Goal: Transaction & Acquisition: Purchase product/service

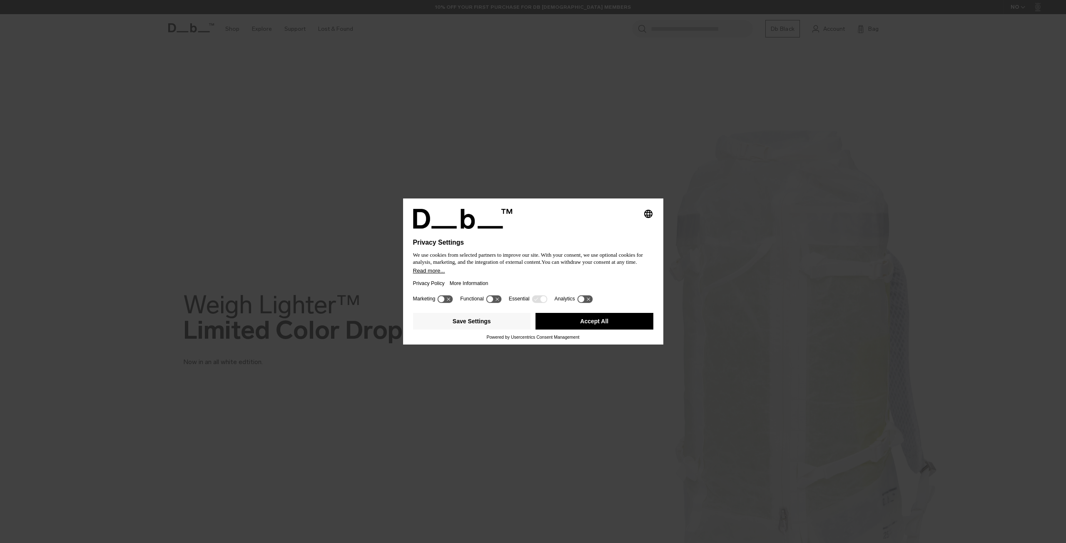
click at [579, 321] on button "Accept All" at bounding box center [594, 321] width 118 height 17
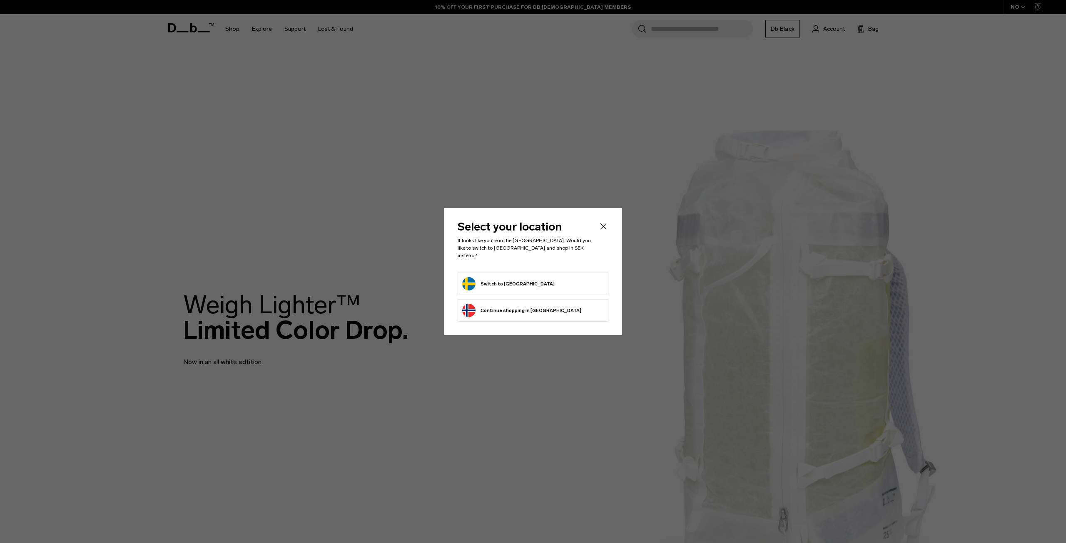
click at [508, 278] on button "Switch to Sweden" at bounding box center [508, 283] width 92 height 13
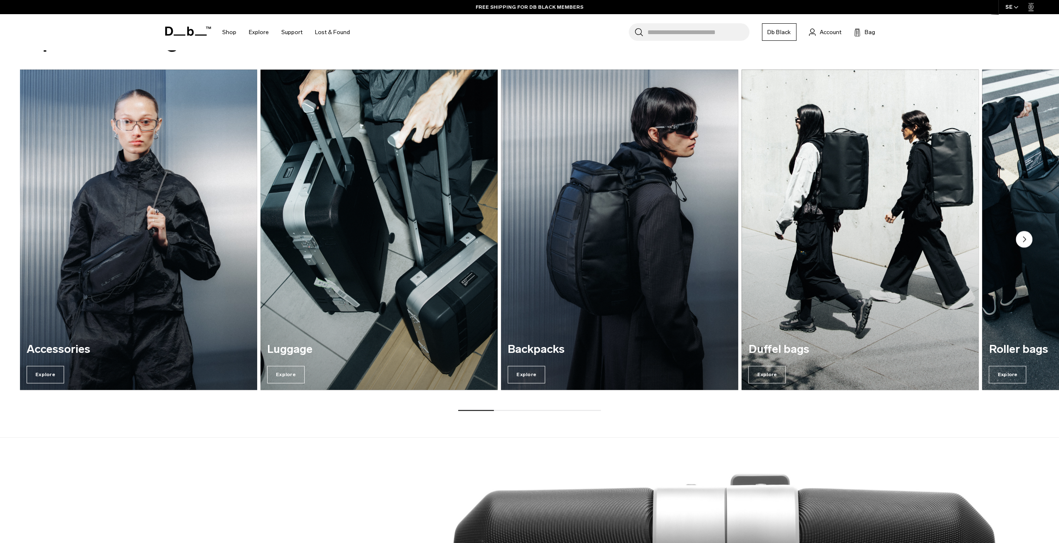
scroll to position [1041, 0]
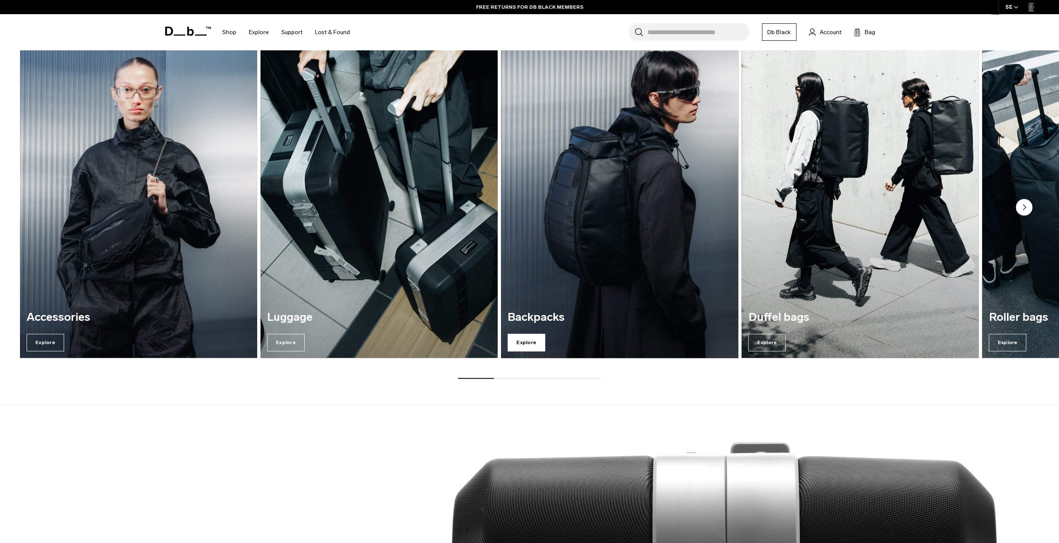
click at [526, 340] on span "Explore" at bounding box center [526, 342] width 37 height 17
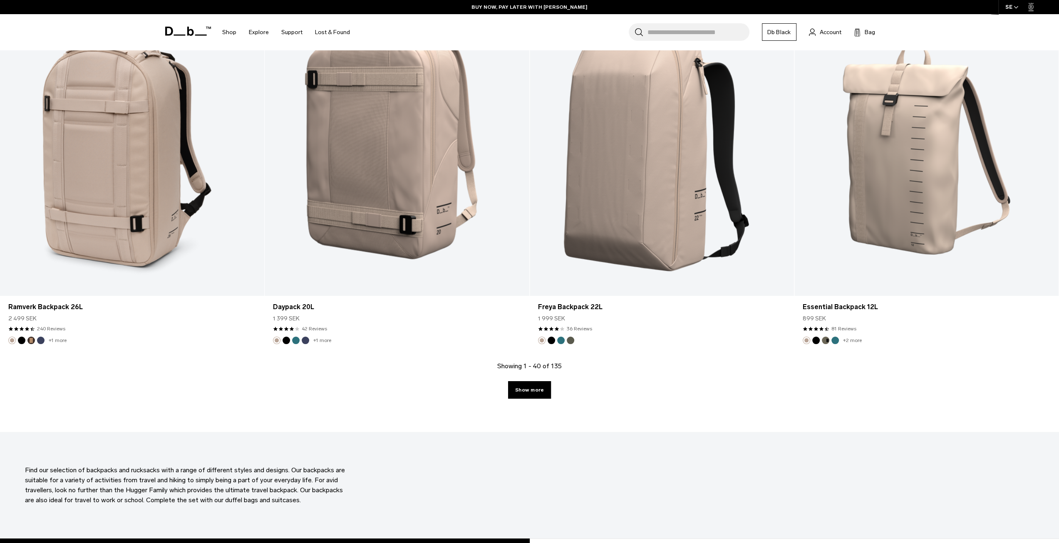
scroll to position [3538, 0]
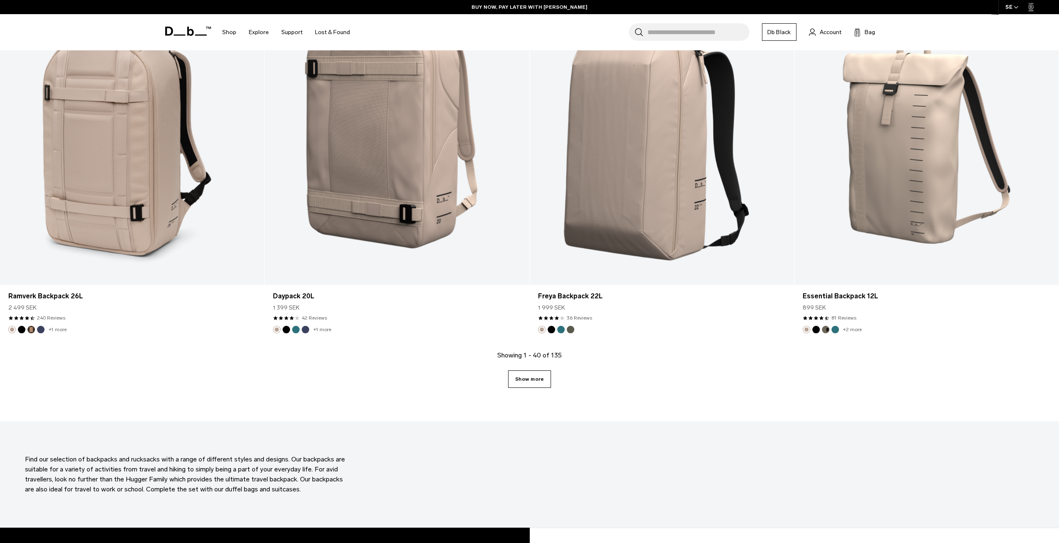
click at [534, 384] on link "Show more" at bounding box center [529, 378] width 43 height 17
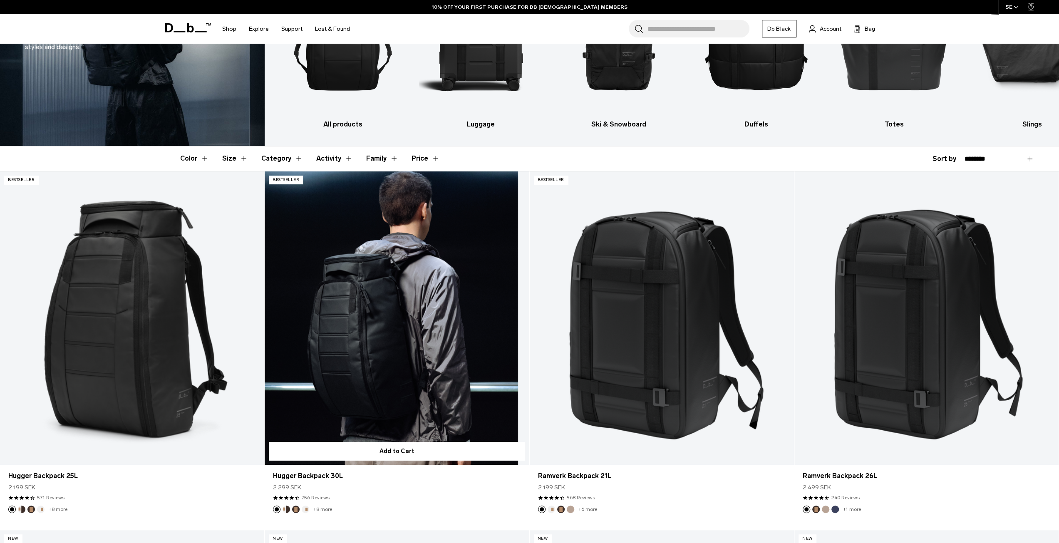
scroll to position [166, 0]
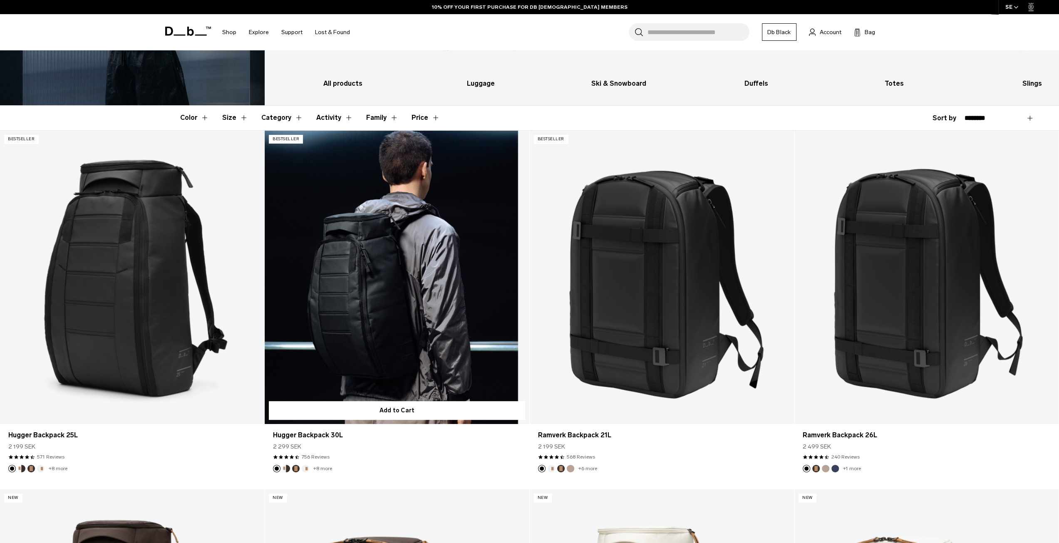
click at [406, 353] on link "Hugger Backpack 30L" at bounding box center [397, 278] width 264 height 294
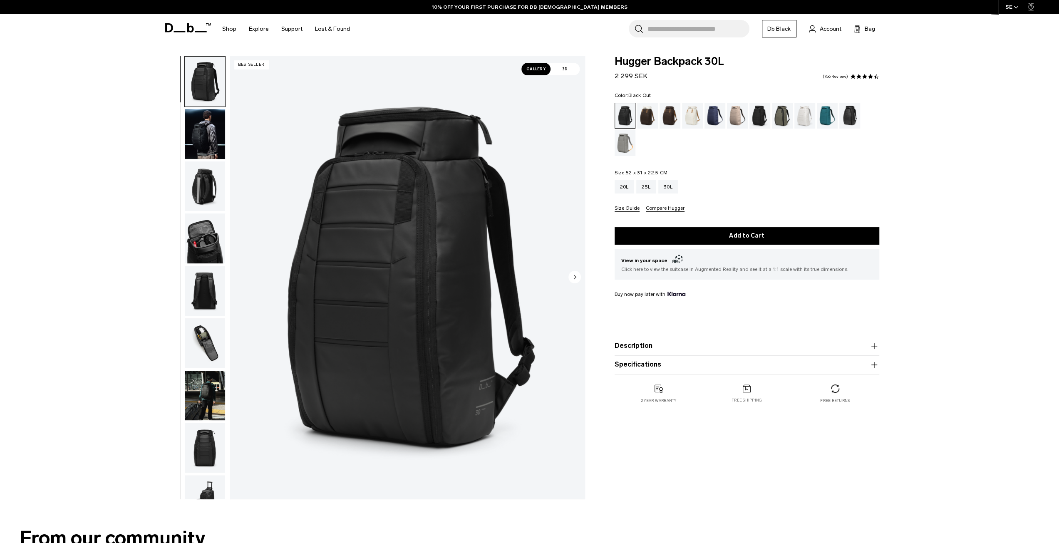
click at [624, 208] on button "Size Guide" at bounding box center [627, 209] width 25 height 6
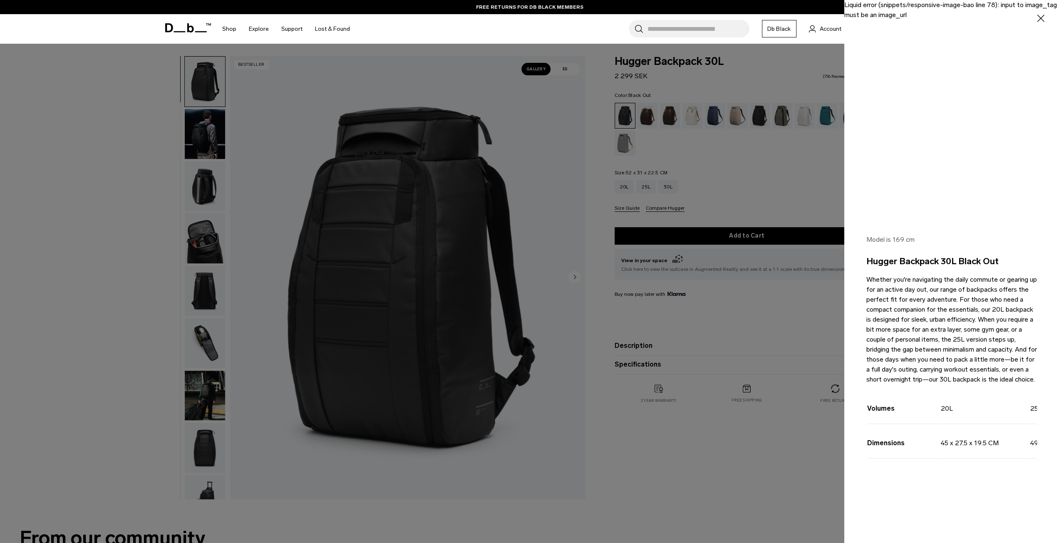
drag, startPoint x: 1030, startPoint y: 417, endPoint x: 998, endPoint y: 415, distance: 31.7
click at [999, 415] on table "Volumes 20L 25L 30L Dimensions 45 x 27.5 x 19.5 CM 49.5 x 30 x 22.5 CM 52 x 31 …" at bounding box center [1031, 425] width 328 height 70
click at [1054, 416] on div "Model is 169 cm Hugger Backpack 30L Black Out Whether you're navigating the dai…" at bounding box center [952, 362] width 215 height 295
drag, startPoint x: 1043, startPoint y: 417, endPoint x: 1038, endPoint y: 417, distance: 4.6
click at [1041, 417] on div "Model is 169 cm Hugger Backpack 30L Black Out Whether you're navigating the dai…" at bounding box center [952, 362] width 215 height 295
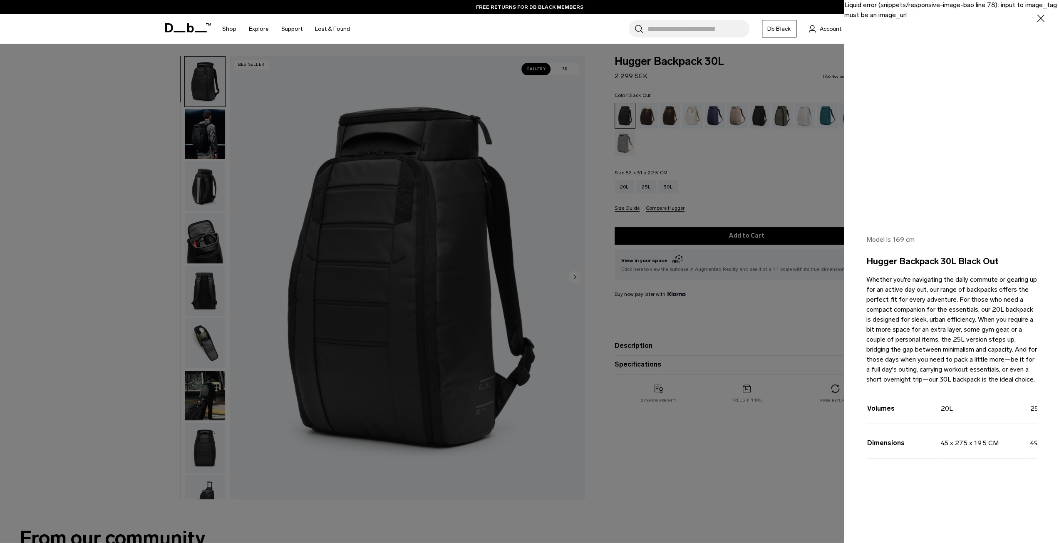
scroll to position [0, 1]
click at [1013, 418] on tr "Volumes 20L 25L 30L" at bounding box center [1030, 407] width 327 height 34
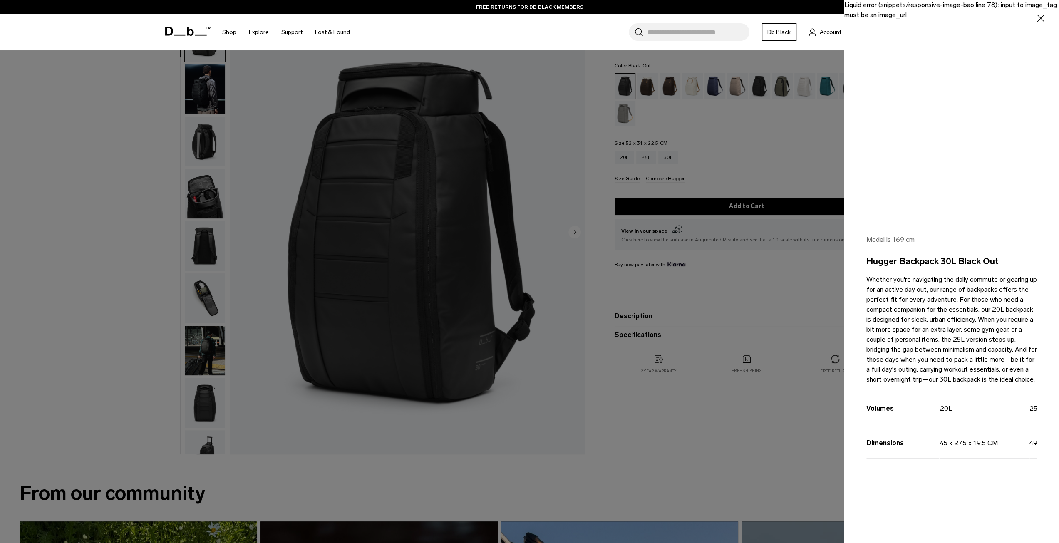
scroll to position [83, 0]
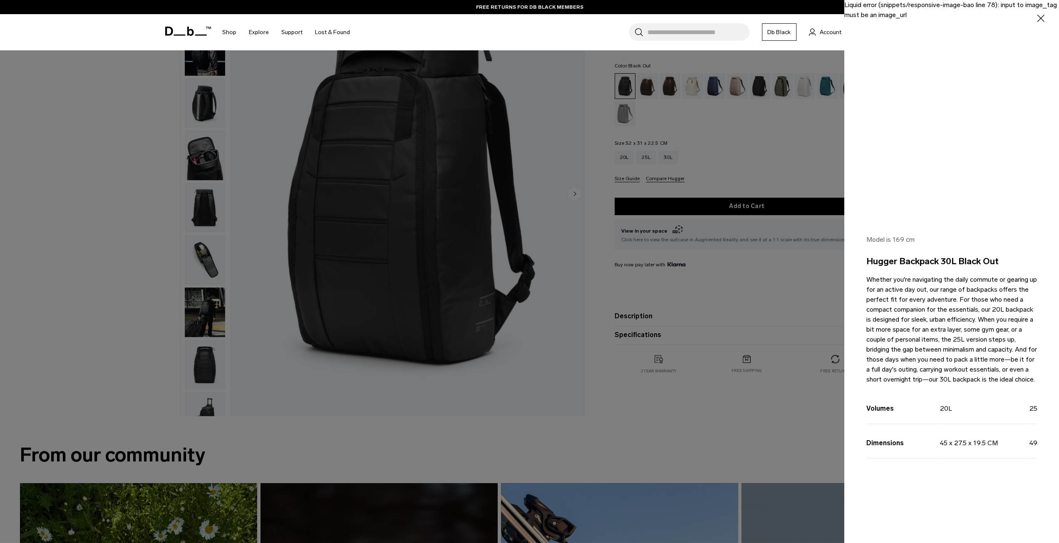
drag, startPoint x: 922, startPoint y: 488, endPoint x: 969, endPoint y: 481, distance: 47.6
click at [959, 480] on div "Volumes 20L 25L 30L Dimensions 45 x 27.5 x 19.5 CM 49.5 x 30 x 22.5 CM 52 x 31 …" at bounding box center [952, 435] width 171 height 90
drag, startPoint x: 991, startPoint y: 464, endPoint x: 943, endPoint y: 465, distance: 47.5
click at [944, 459] on td "45 x 27.5 x 19.5 CM" at bounding box center [984, 442] width 89 height 34
click at [990, 419] on td "20L" at bounding box center [984, 407] width 89 height 34
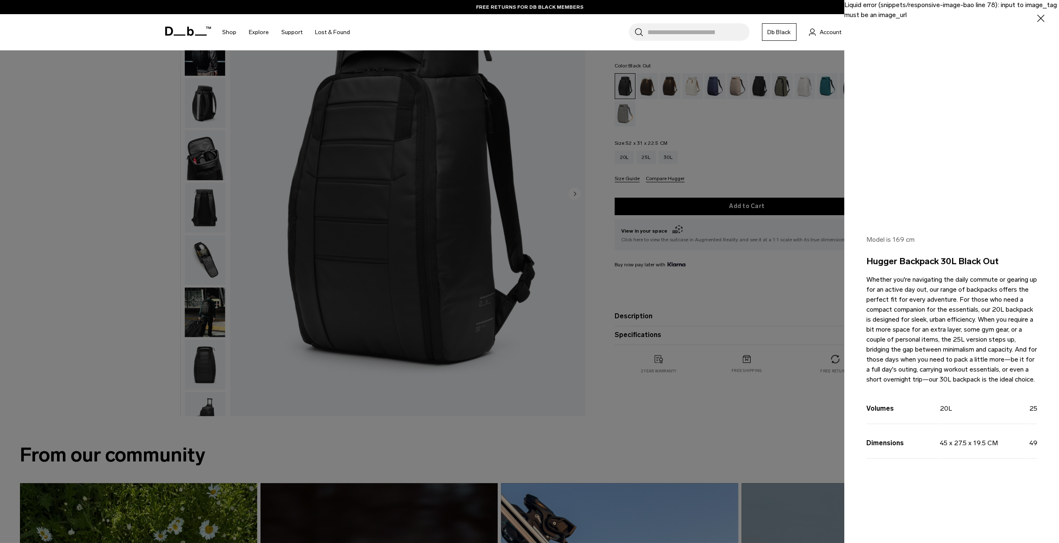
drag, startPoint x: 974, startPoint y: 422, endPoint x: 969, endPoint y: 421, distance: 5.7
click at [954, 424] on td "20L" at bounding box center [984, 407] width 89 height 34
drag, startPoint x: 988, startPoint y: 414, endPoint x: 964, endPoint y: 415, distance: 24.2
click at [941, 414] on td "20L" at bounding box center [984, 407] width 89 height 34
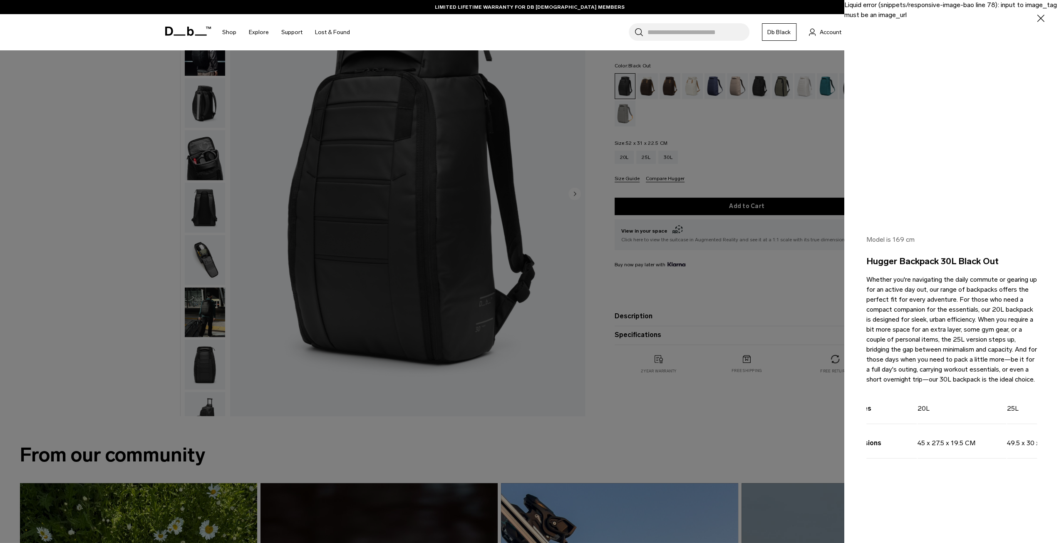
click at [1023, 419] on td "25L" at bounding box center [1051, 407] width 89 height 34
click at [1026, 418] on td "25L" at bounding box center [1051, 407] width 89 height 34
click at [1030, 415] on td "25L" at bounding box center [1051, 407] width 89 height 34
click at [1027, 417] on td "25L" at bounding box center [1051, 407] width 89 height 34
click at [1025, 417] on td "25L" at bounding box center [1051, 407] width 89 height 34
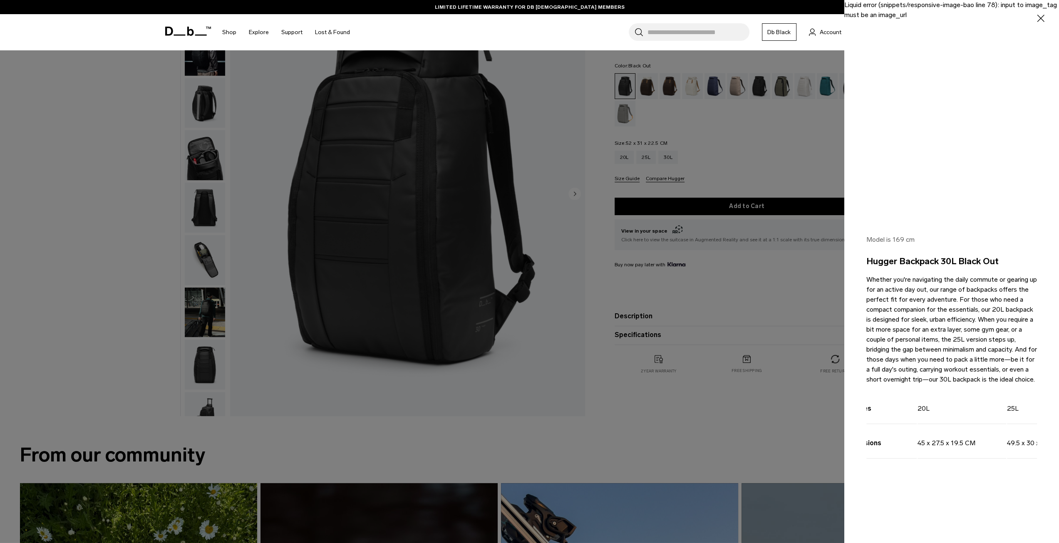
drag, startPoint x: 1025, startPoint y: 417, endPoint x: 1042, endPoint y: 465, distance: 50.8
click at [1026, 422] on td "25L" at bounding box center [1051, 407] width 89 height 34
click at [1034, 454] on td "49.5 x 30 x 22.5 CM" at bounding box center [1051, 442] width 89 height 34
click at [1038, 454] on div "Model is 169 cm Hugger Backpack 30L Black Out Whether you're navigating the dai…" at bounding box center [952, 362] width 215 height 295
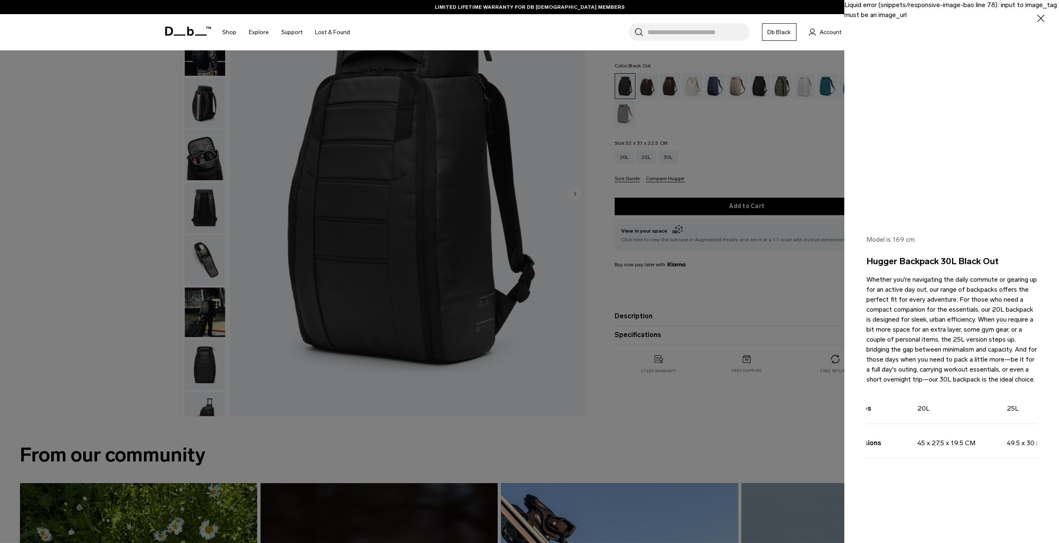
click at [1036, 452] on td "49.5 x 30 x 22.5 CM" at bounding box center [1051, 442] width 89 height 34
drag, startPoint x: 1032, startPoint y: 456, endPoint x: 1024, endPoint y: 456, distance: 7.9
click at [1025, 456] on td "49.5 x 30 x 22.5 CM" at bounding box center [1051, 442] width 89 height 34
click at [1004, 452] on tr "Dimensions 45 x 27.5 x 19.5 CM 49.5 x 30 x 22.5 CM 52 x 31 x 22.5 CM" at bounding box center [1007, 442] width 327 height 34
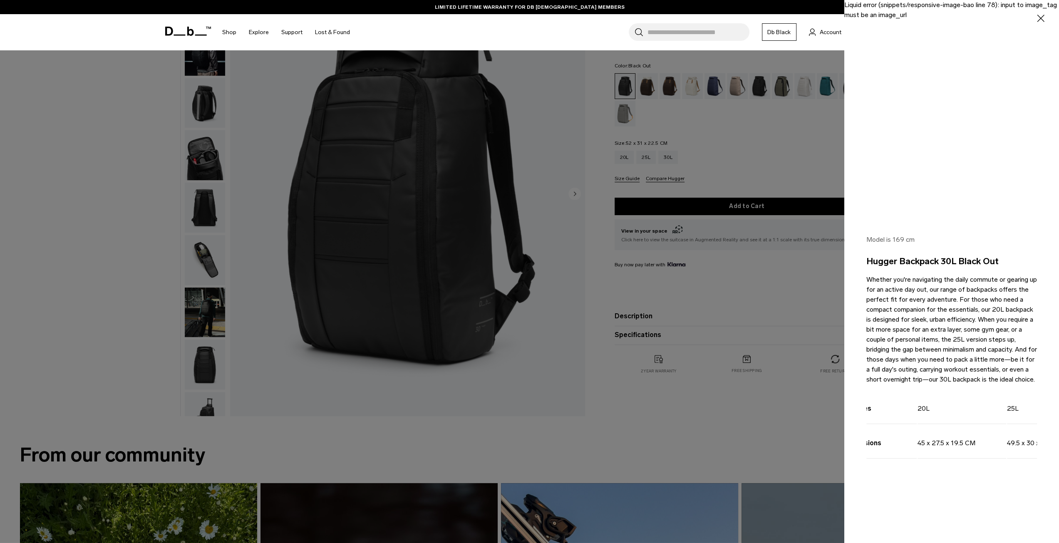
click at [969, 459] on td "45 x 27.5 x 19.5 CM" at bounding box center [962, 442] width 89 height 34
drag, startPoint x: 966, startPoint y: 449, endPoint x: 914, endPoint y: 449, distance: 51.6
click at [920, 448] on td "45 x 27.5 x 19.5 CM" at bounding box center [962, 442] width 89 height 34
click at [916, 442] on td "Dimensions" at bounding box center [880, 442] width 73 height 34
drag, startPoint x: 988, startPoint y: 452, endPoint x: 961, endPoint y: 453, distance: 27.1
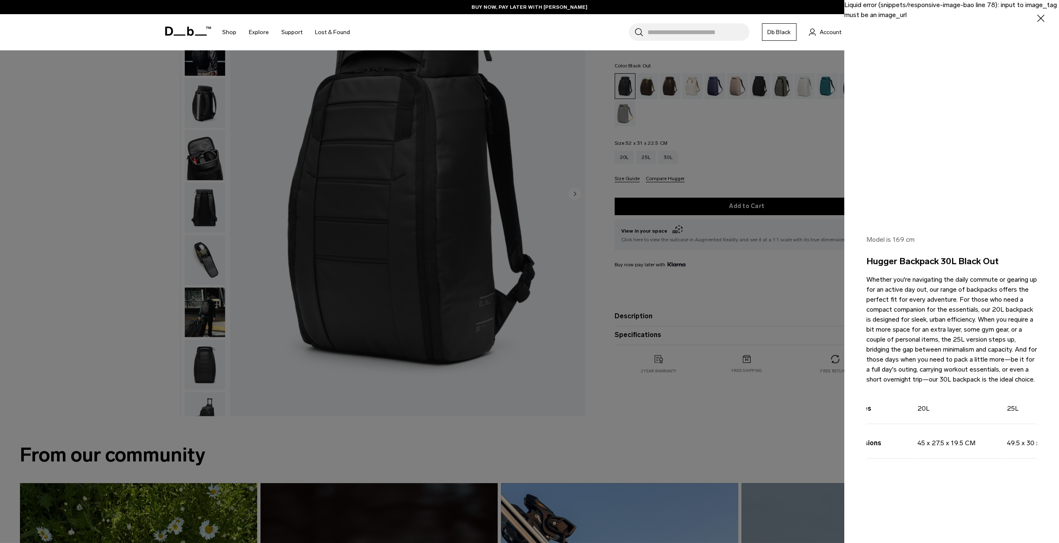
click at [958, 454] on td "45 x 27.5 x 19.5 CM" at bounding box center [962, 442] width 89 height 34
click at [958, 480] on div "Volumes 20L 25L 30L Dimensions 45 x 27.5 x 19.5 CM 49.5 x 30 x 22.5 CM 52 x 31 …" at bounding box center [952, 435] width 171 height 90
click at [693, 405] on div at bounding box center [529, 271] width 1059 height 543
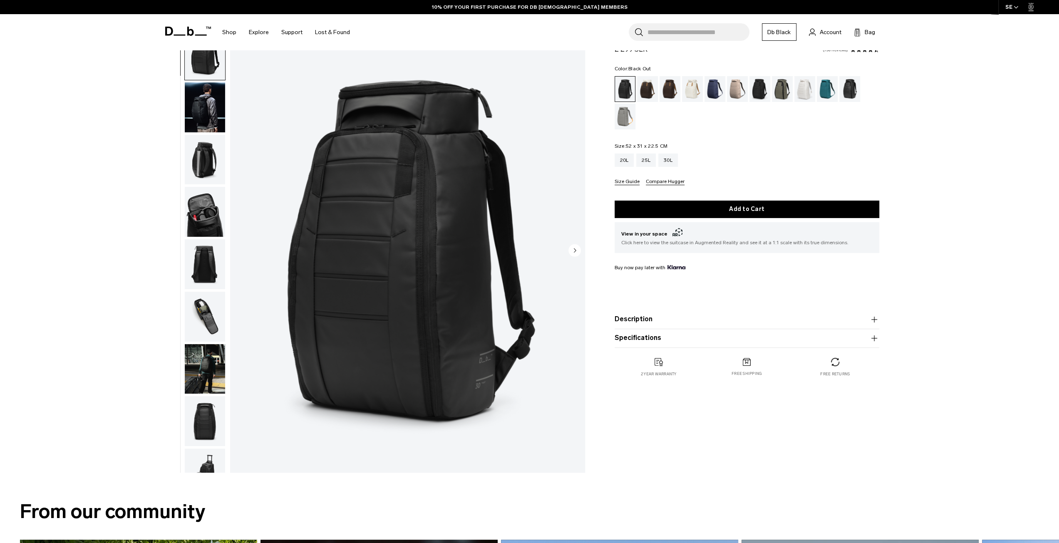
scroll to position [0, 0]
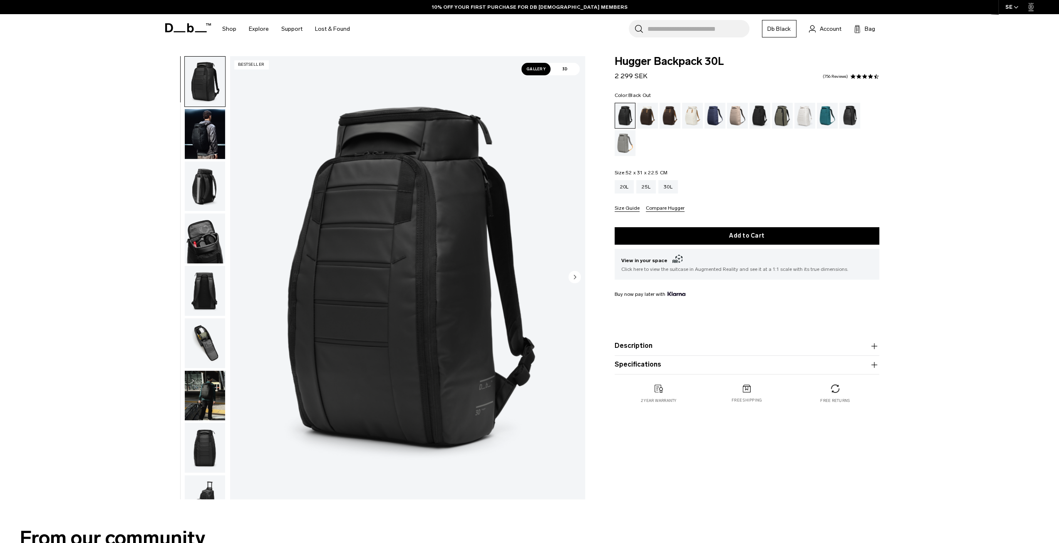
click at [206, 133] on img "button" at bounding box center [205, 134] width 40 height 50
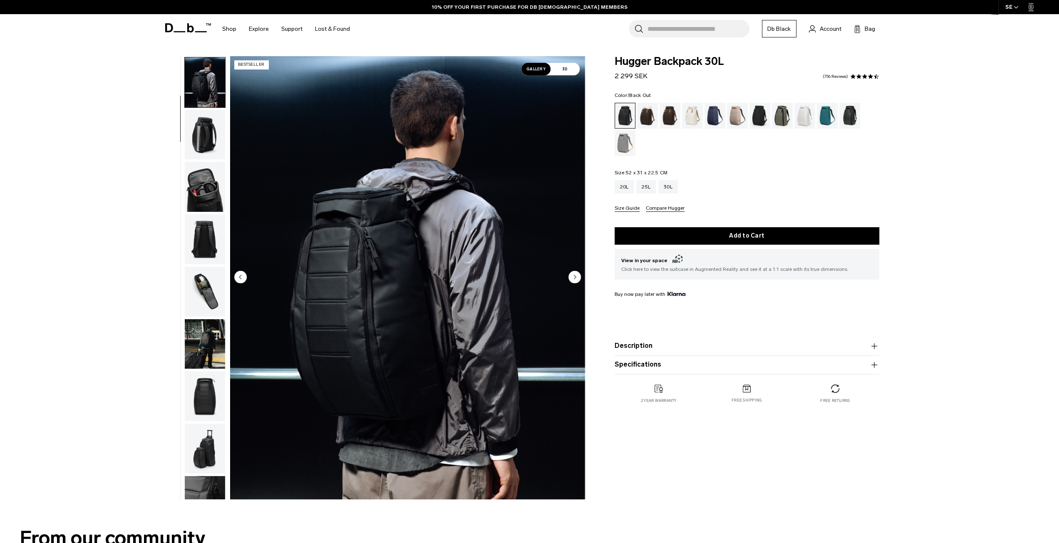
scroll to position [52, 0]
click at [572, 277] on circle "Next slide" at bounding box center [575, 277] width 12 height 12
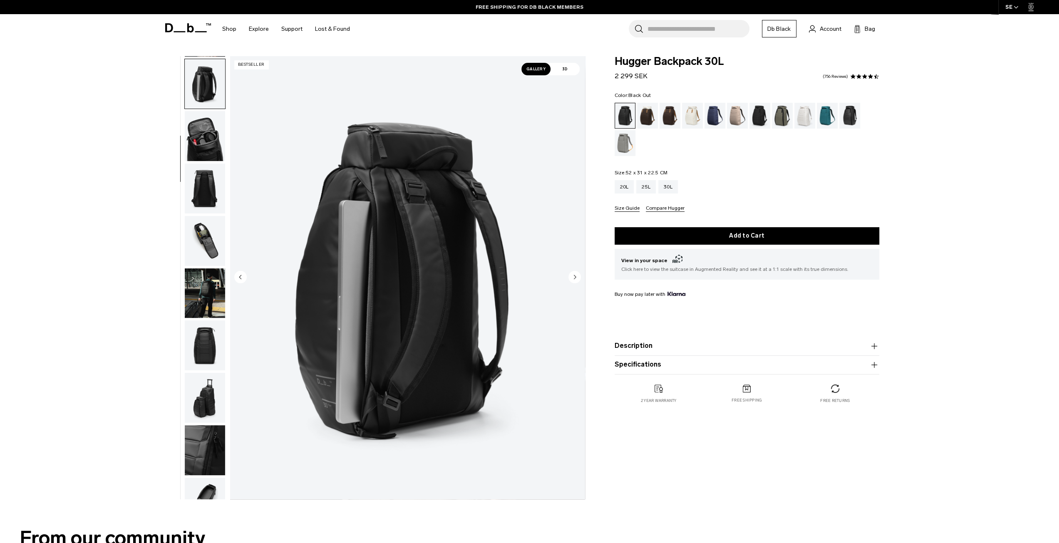
scroll to position [105, 0]
click at [572, 277] on circle "Next slide" at bounding box center [575, 277] width 12 height 12
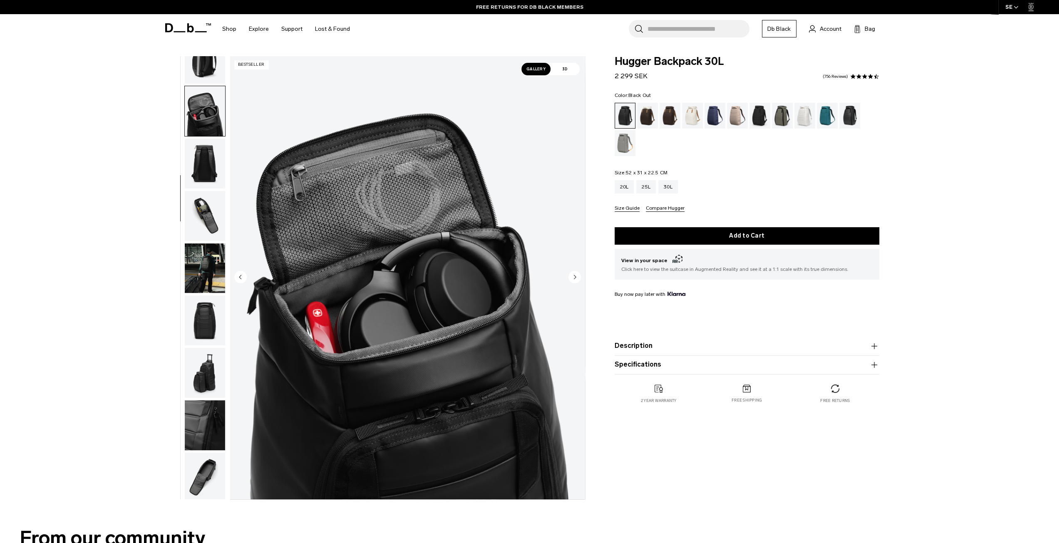
scroll to position [132, 0]
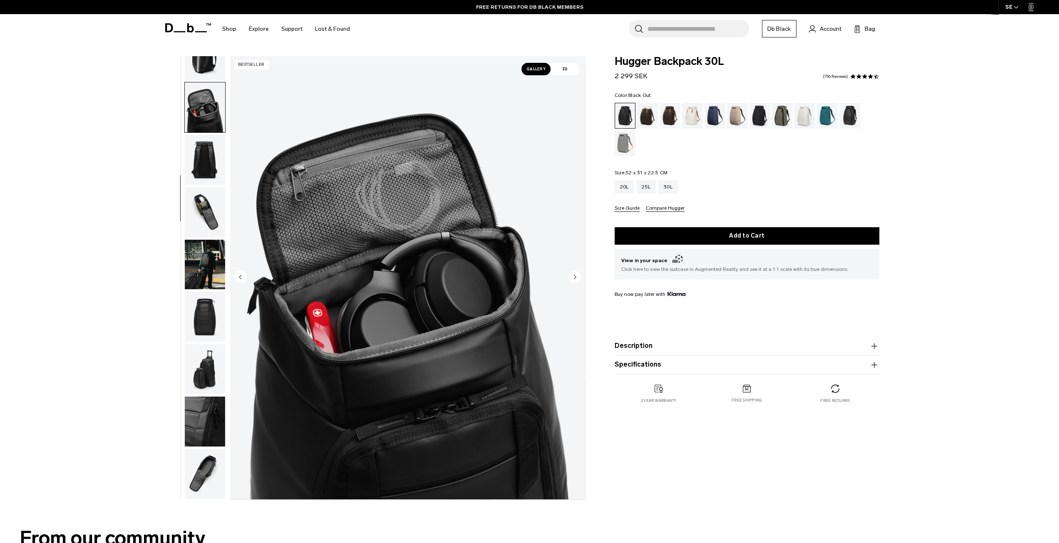
click at [572, 277] on circle "Next slide" at bounding box center [575, 277] width 12 height 12
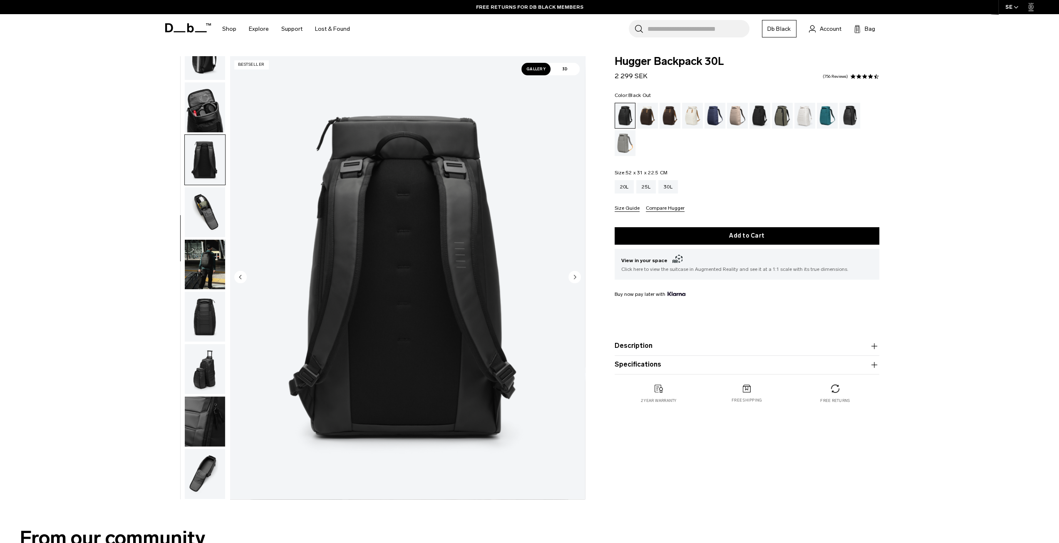
click at [572, 277] on circle "Next slide" at bounding box center [575, 277] width 12 height 12
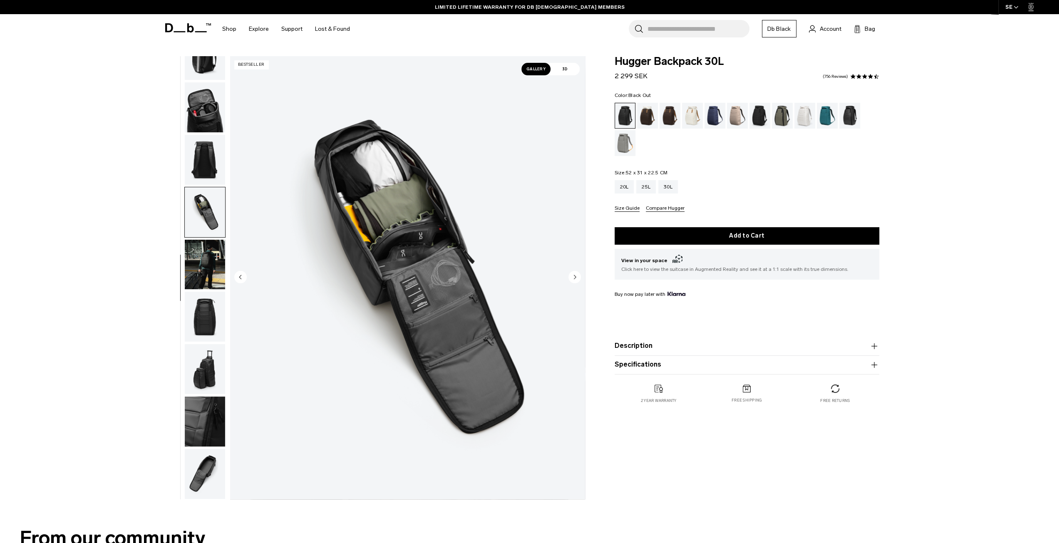
click at [572, 277] on circle "Next slide" at bounding box center [575, 277] width 12 height 12
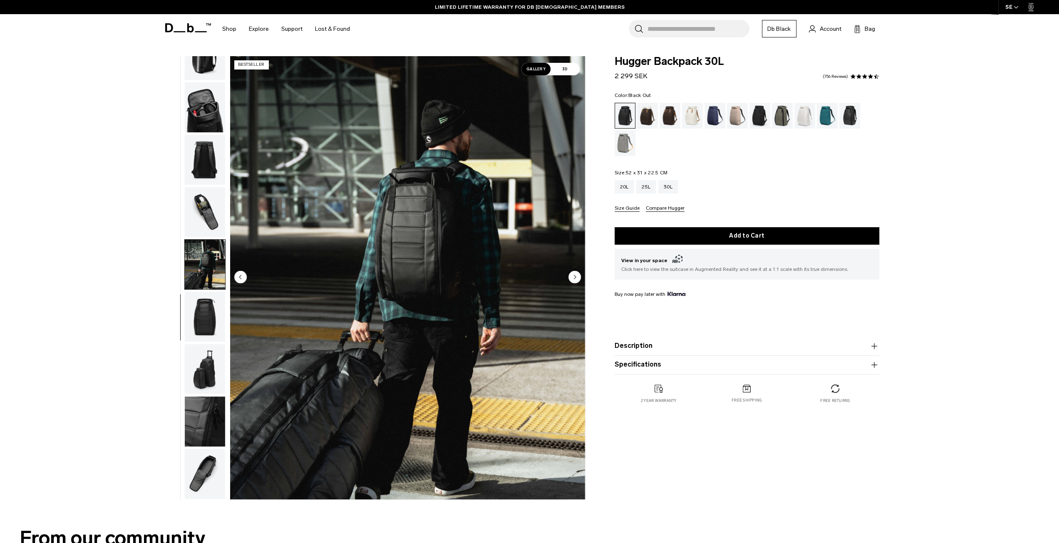
click at [572, 277] on circle "Next slide" at bounding box center [575, 277] width 12 height 12
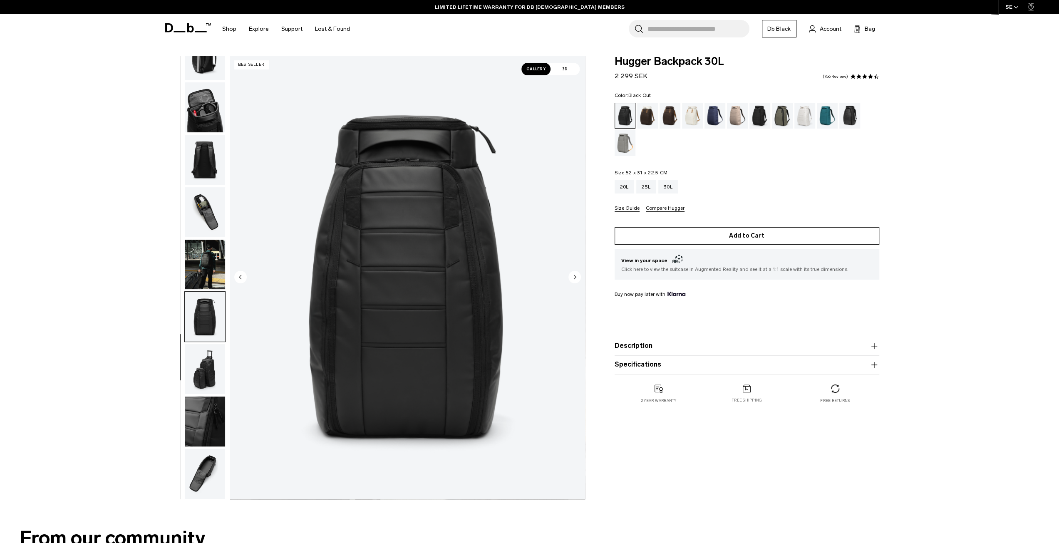
click at [777, 241] on button "Add to Cart" at bounding box center [747, 235] width 265 height 17
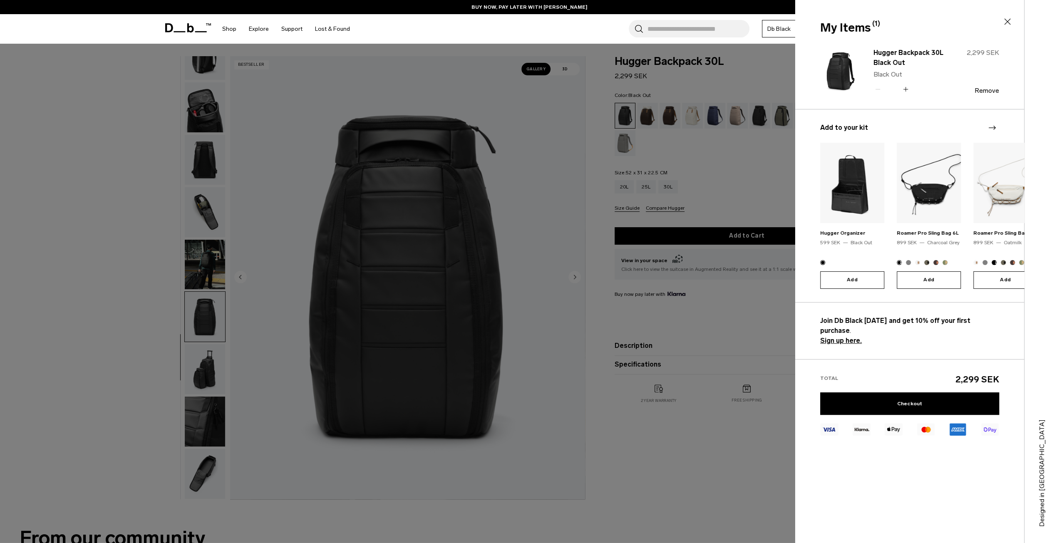
click at [706, 440] on div at bounding box center [529, 271] width 1059 height 543
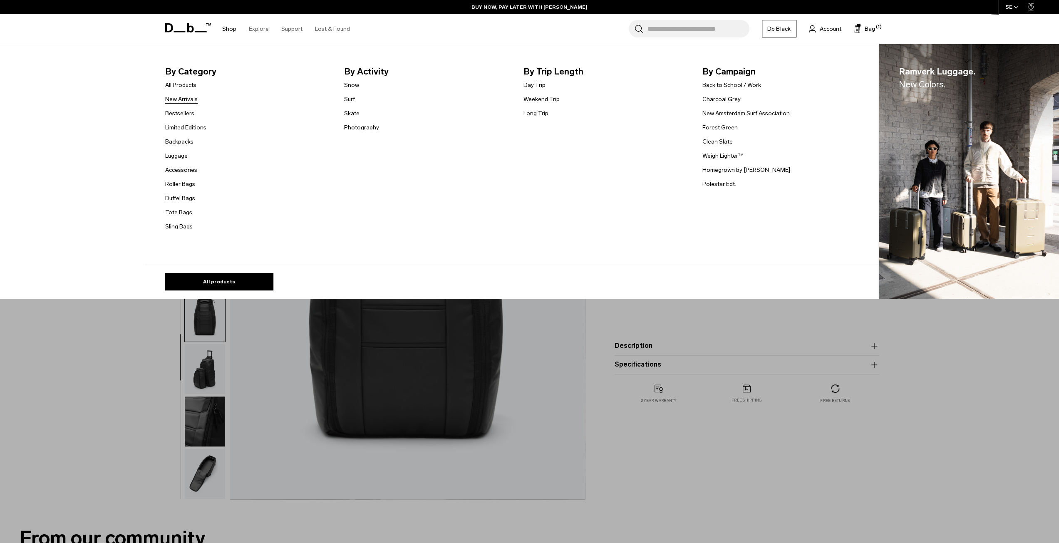
click at [188, 99] on link "New Arrivals" at bounding box center [181, 99] width 32 height 9
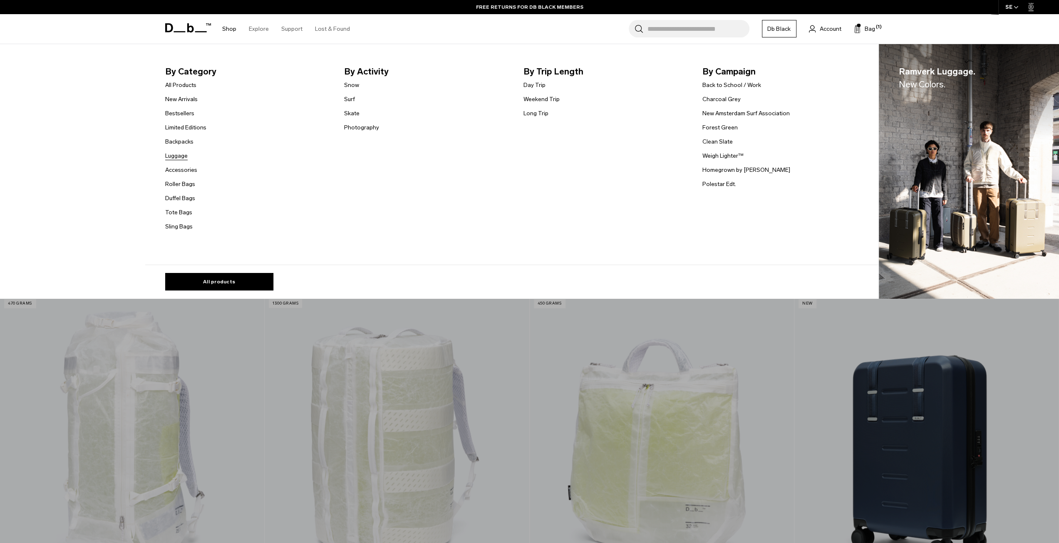
click at [183, 156] on link "Luggage" at bounding box center [176, 156] width 22 height 9
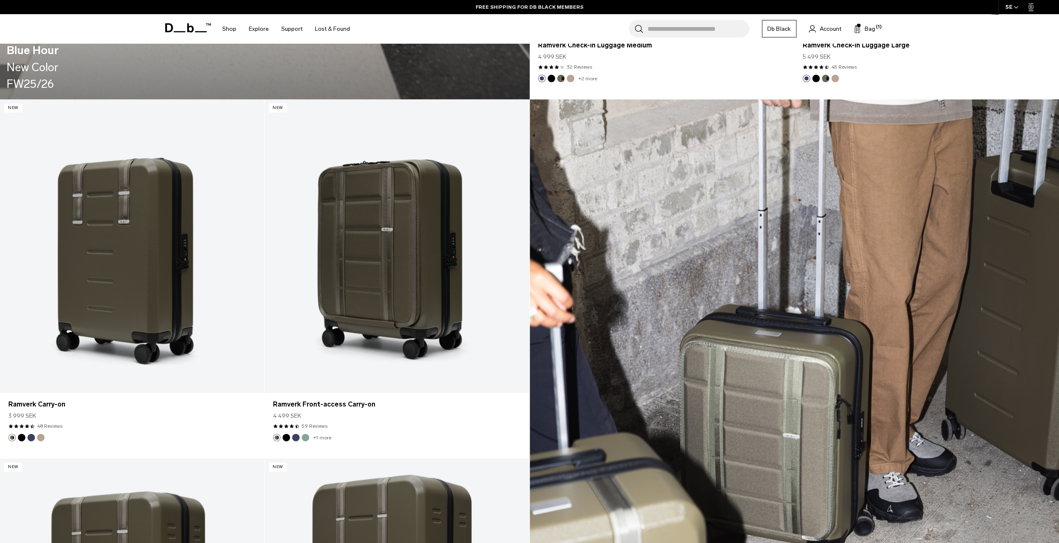
scroll to position [1415, 0]
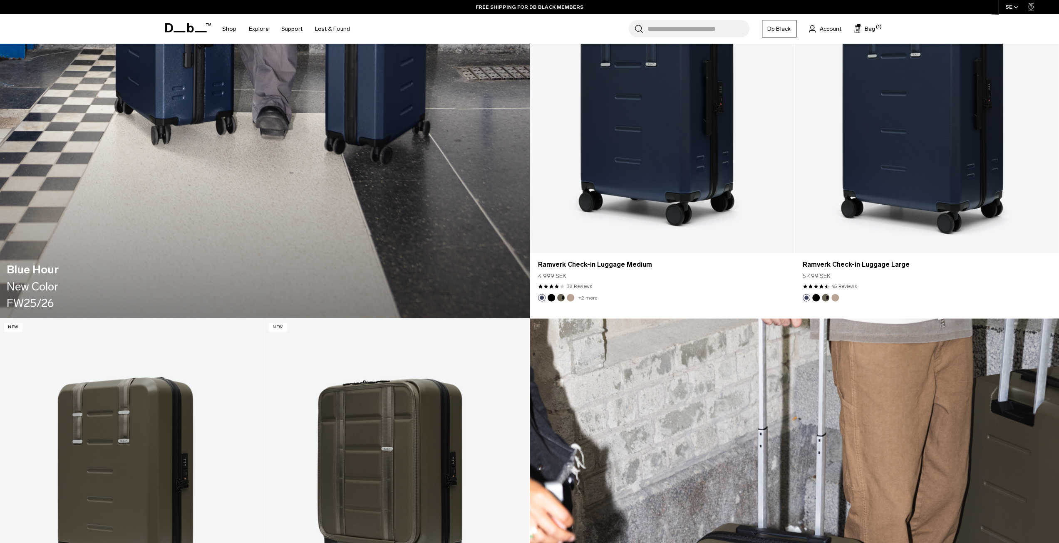
click at [871, 22] on div "Search for Bags, Luggage... Search Close Trending Products All Products Hugger …" at bounding box center [627, 29] width 542 height 30
click at [871, 27] on span "Bag" at bounding box center [870, 29] width 10 height 9
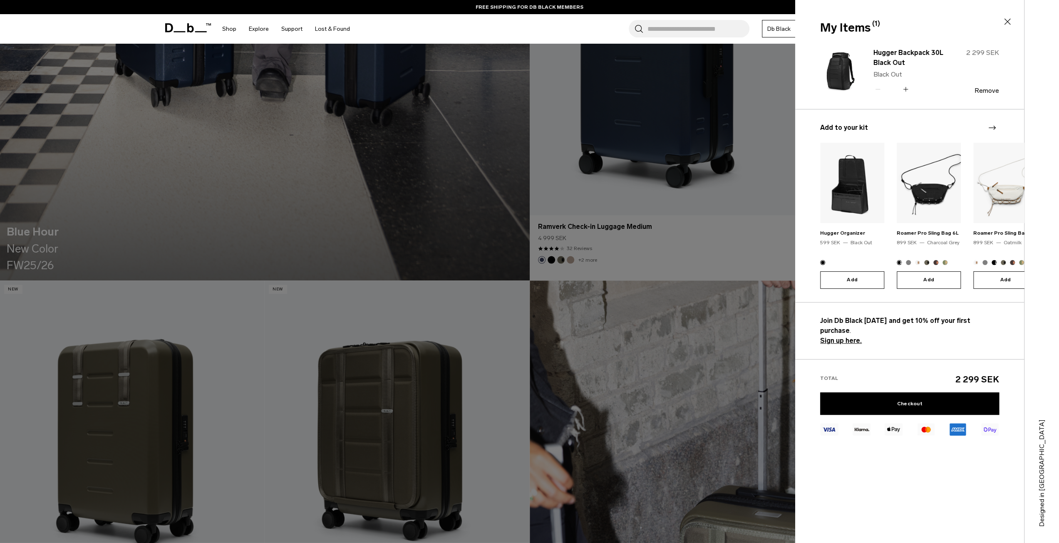
scroll to position [1457, 0]
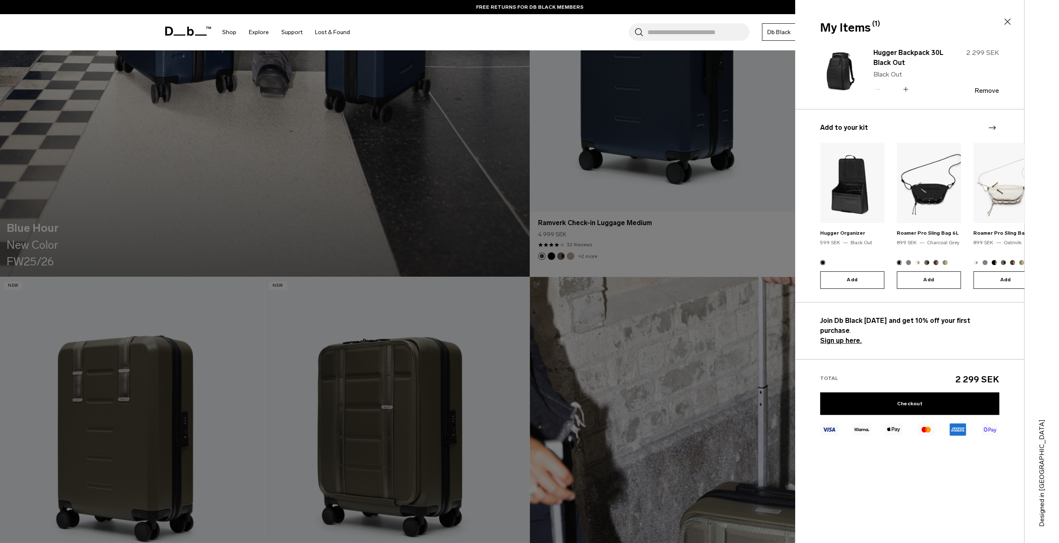
click at [996, 125] on icon "Next slide" at bounding box center [992, 128] width 10 height 10
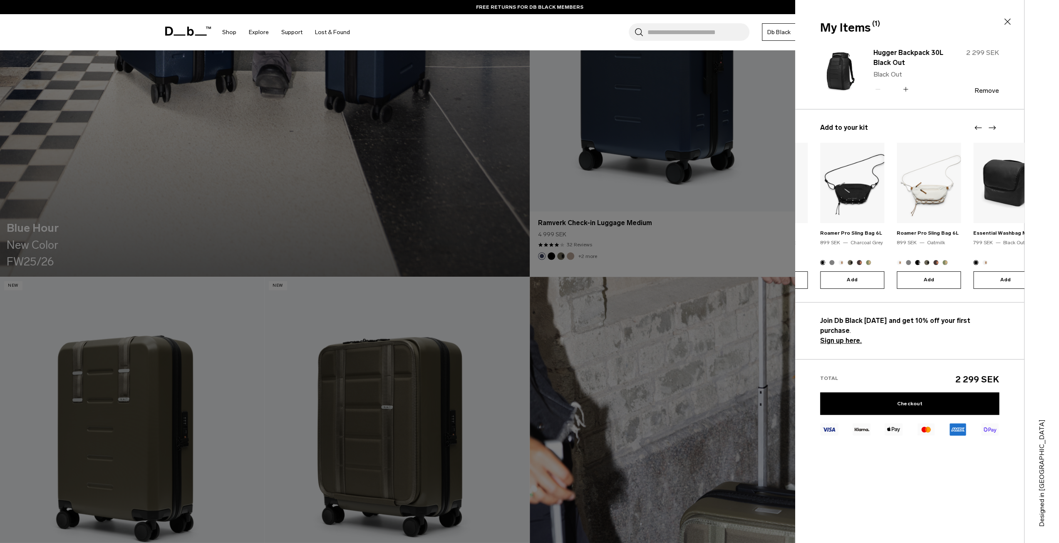
click at [996, 125] on icon "Next slide" at bounding box center [992, 128] width 10 height 10
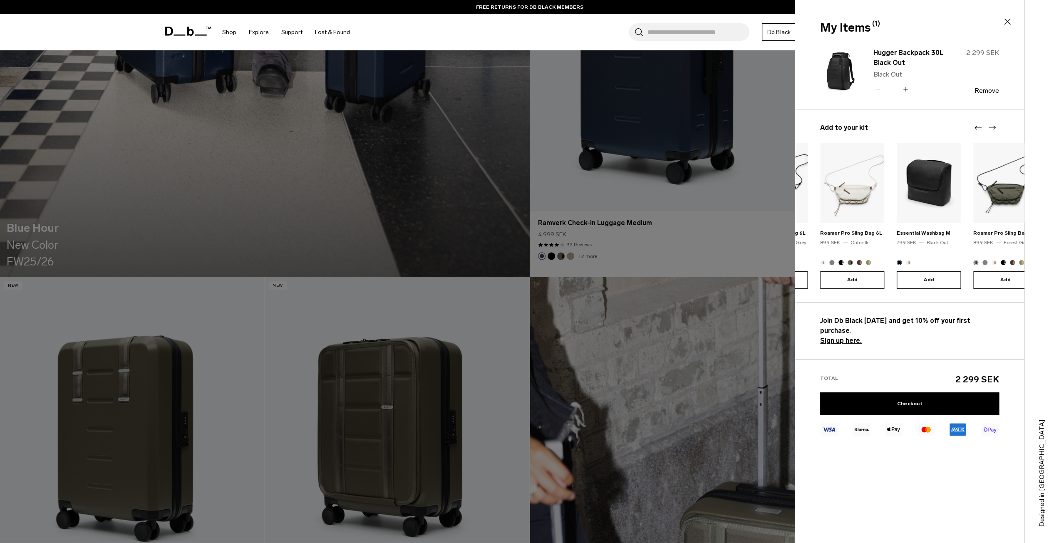
click at [996, 125] on icon "Next slide" at bounding box center [992, 128] width 10 height 10
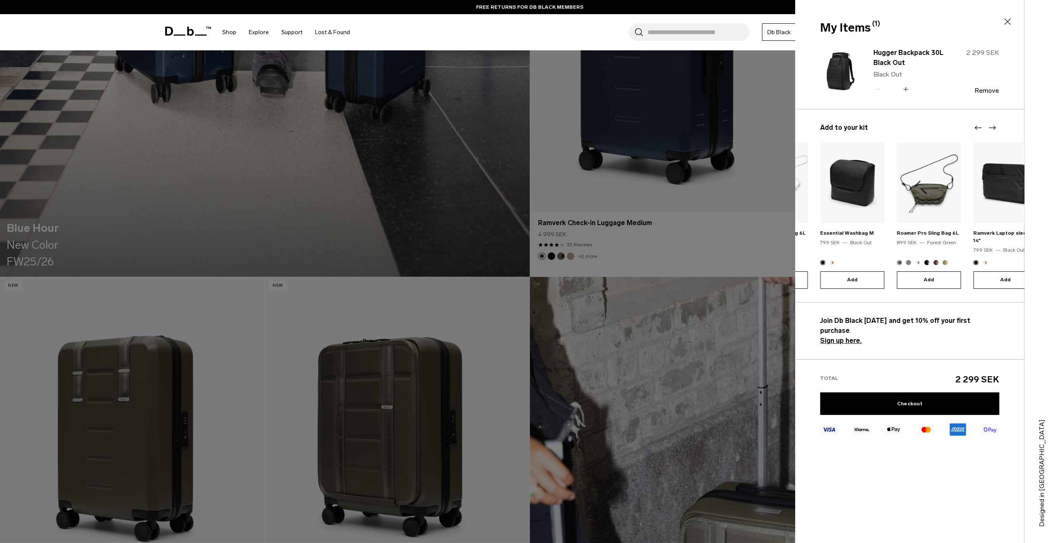
click at [996, 125] on icon "Next slide" at bounding box center [992, 128] width 10 height 10
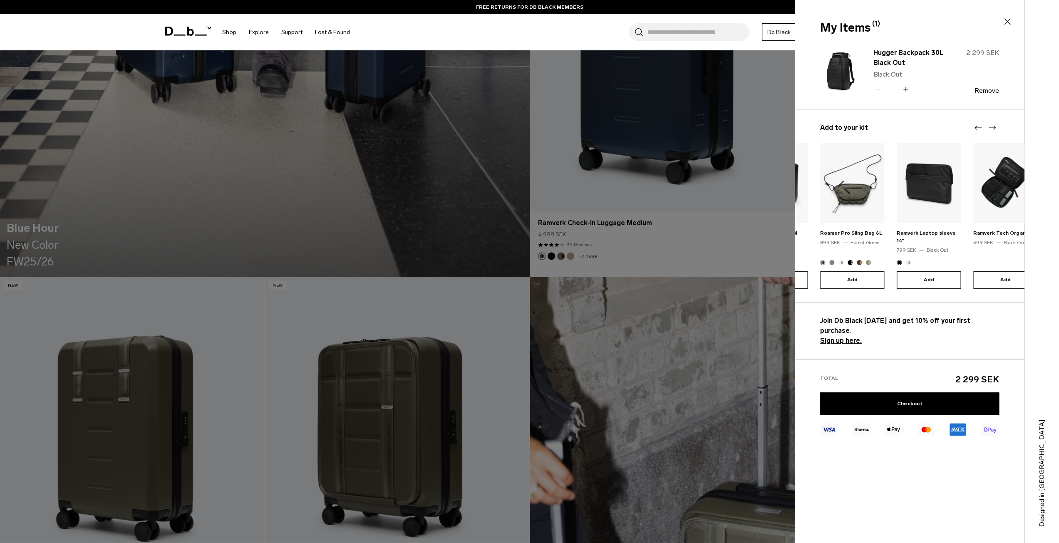
click at [996, 125] on icon "Next slide" at bounding box center [992, 128] width 10 height 10
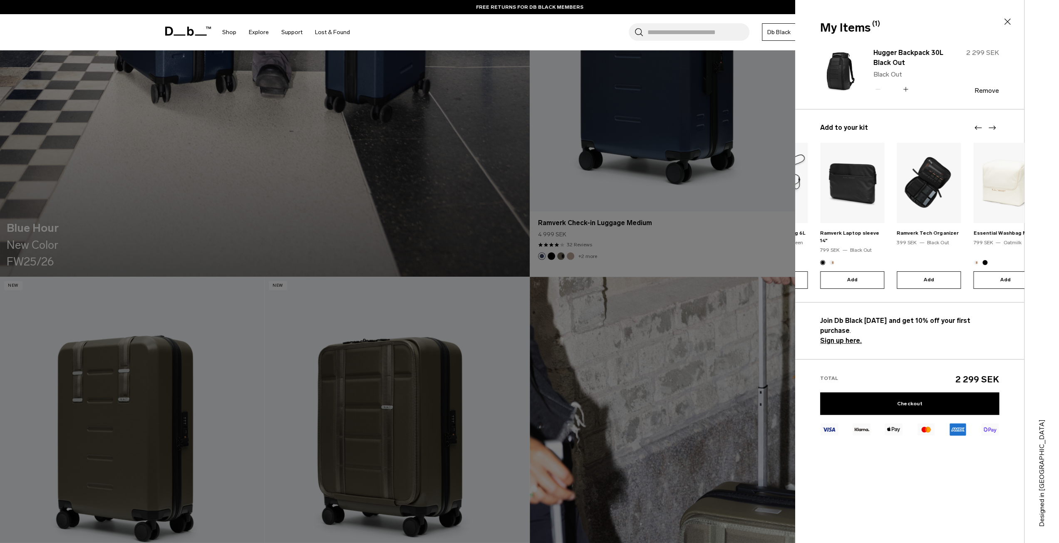
click at [996, 125] on icon "Next slide" at bounding box center [992, 128] width 10 height 10
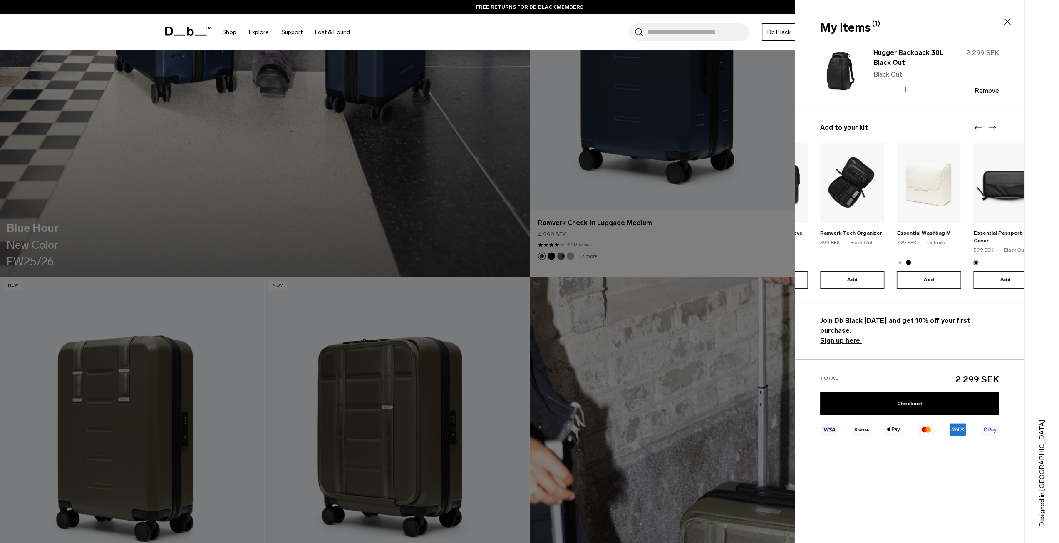
click at [996, 125] on icon "Next slide" at bounding box center [992, 128] width 10 height 10
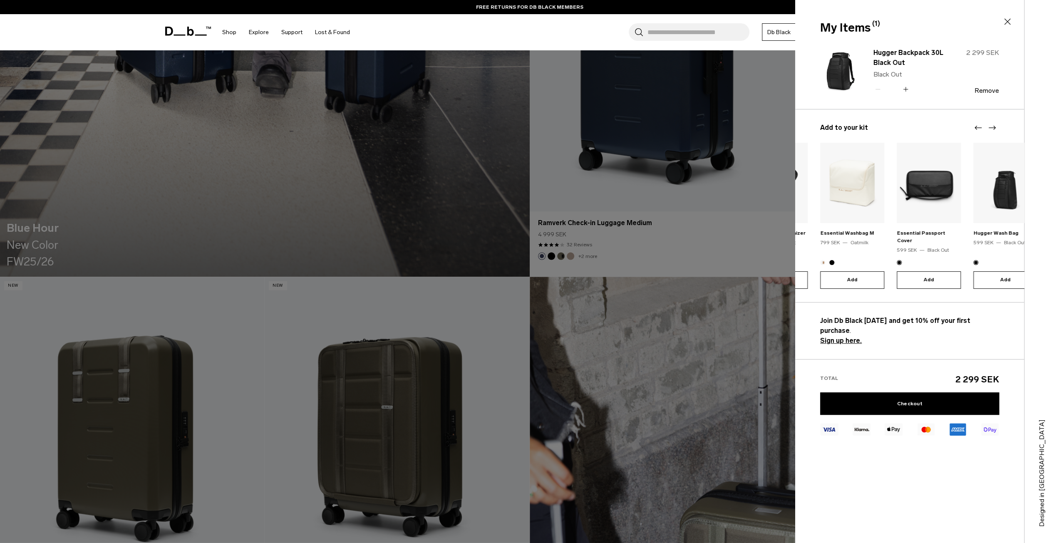
click at [996, 125] on icon "Next slide" at bounding box center [992, 128] width 10 height 10
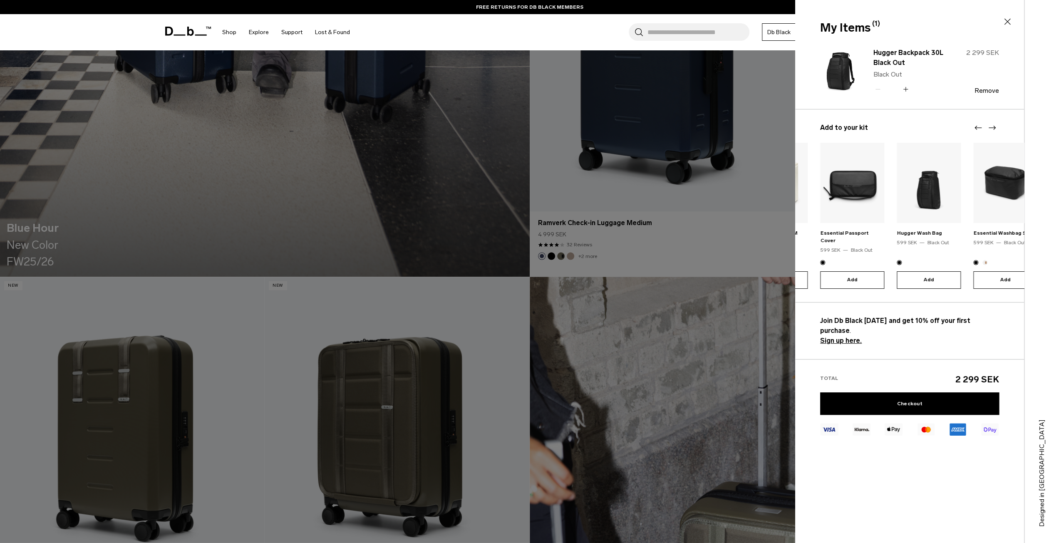
click at [996, 125] on icon "Next slide" at bounding box center [992, 128] width 10 height 10
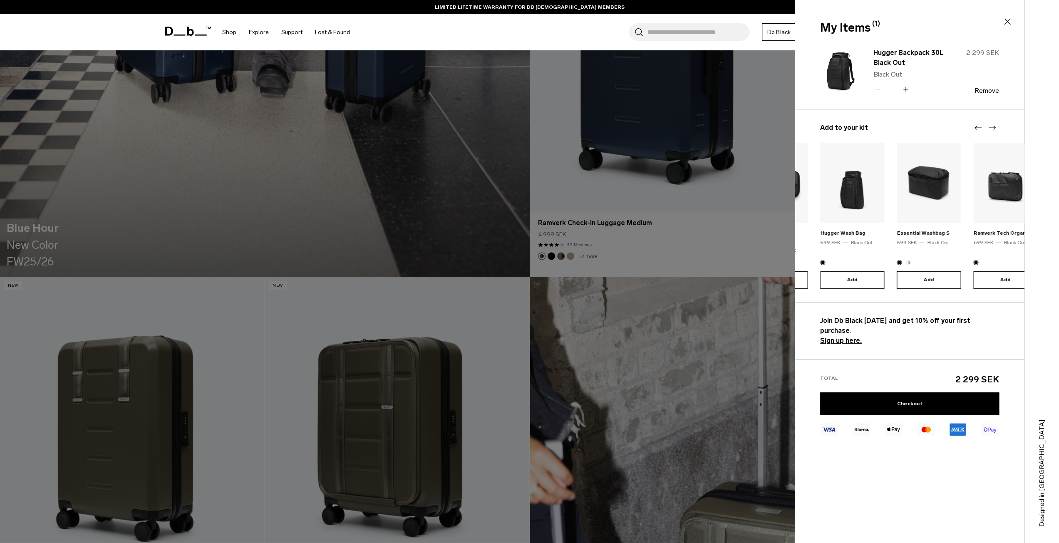
click at [996, 125] on icon "Next slide" at bounding box center [992, 128] width 10 height 10
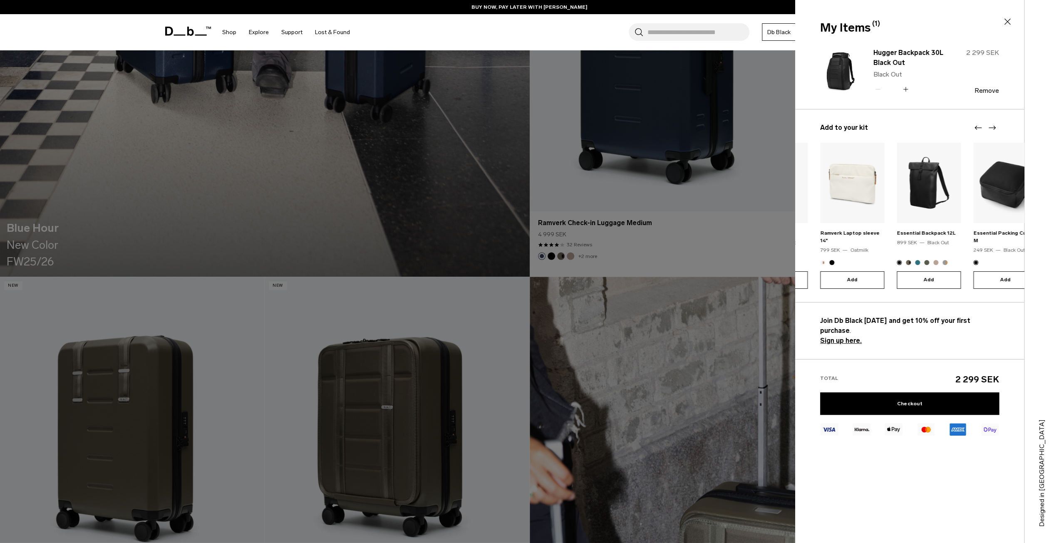
click at [996, 125] on icon "Next slide" at bounding box center [992, 128] width 10 height 10
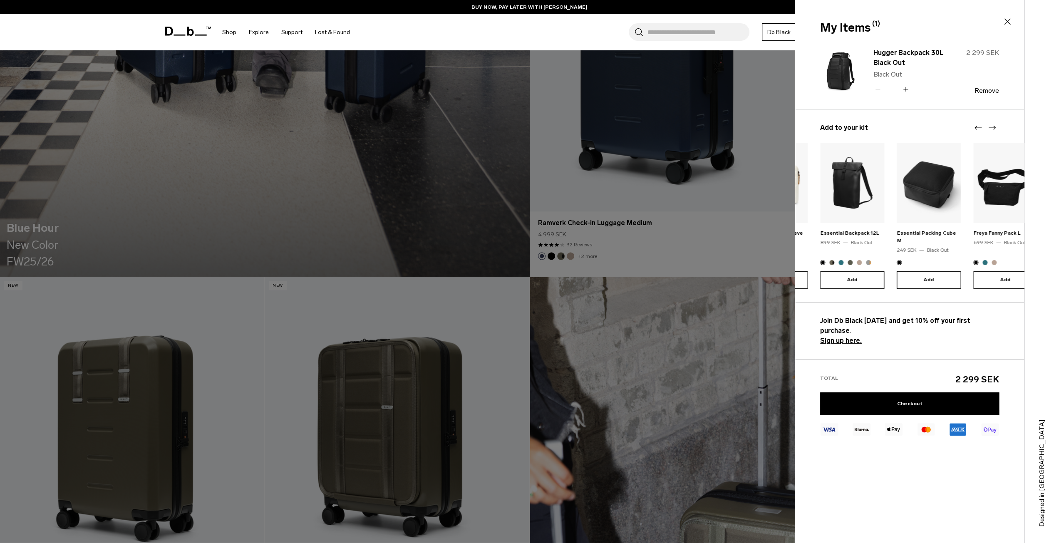
click at [996, 125] on icon "Next slide" at bounding box center [992, 128] width 10 height 10
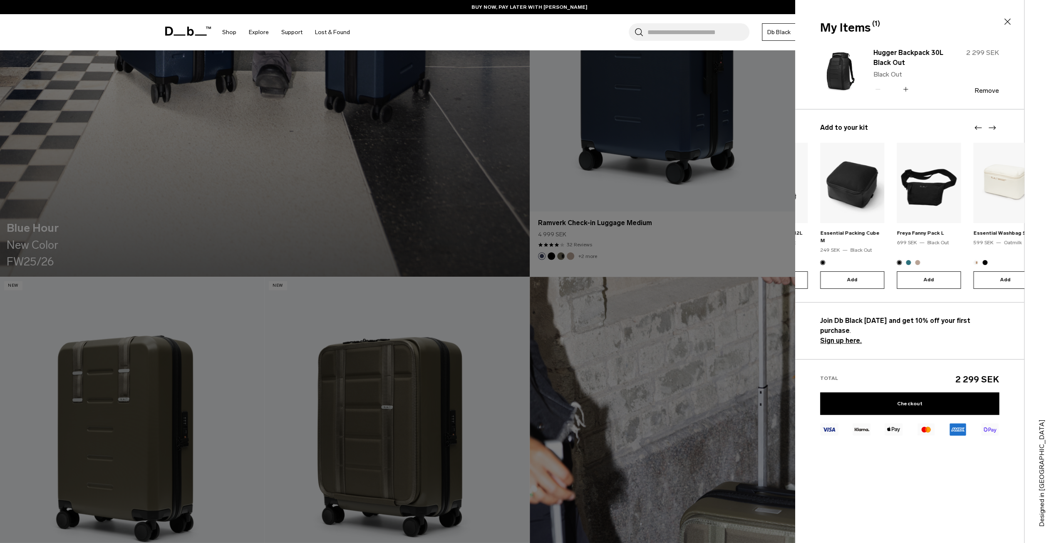
click at [996, 125] on icon "Next slide" at bounding box center [992, 128] width 10 height 10
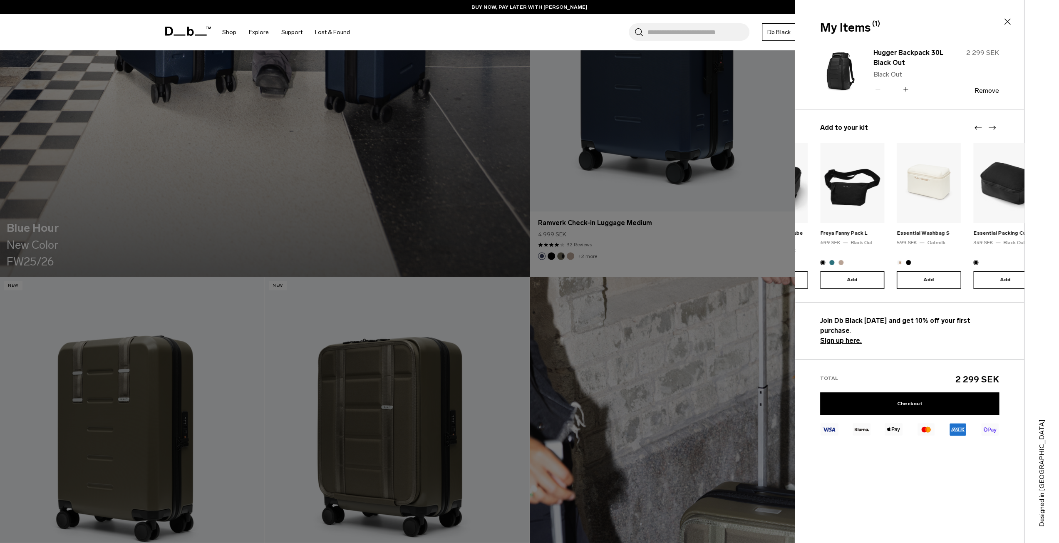
click at [996, 125] on icon "Next slide" at bounding box center [992, 128] width 10 height 10
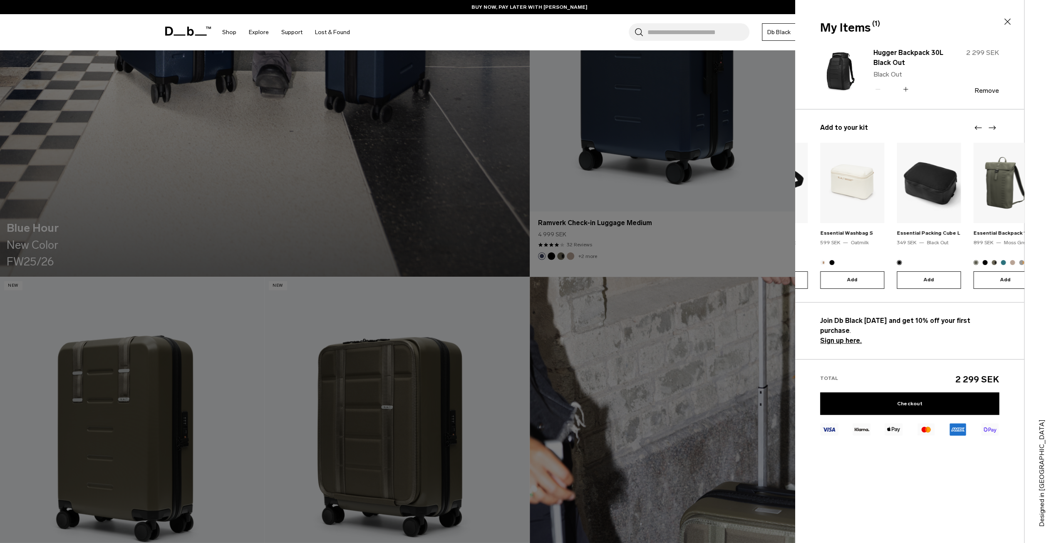
click at [996, 125] on icon "Next slide" at bounding box center [992, 128] width 10 height 10
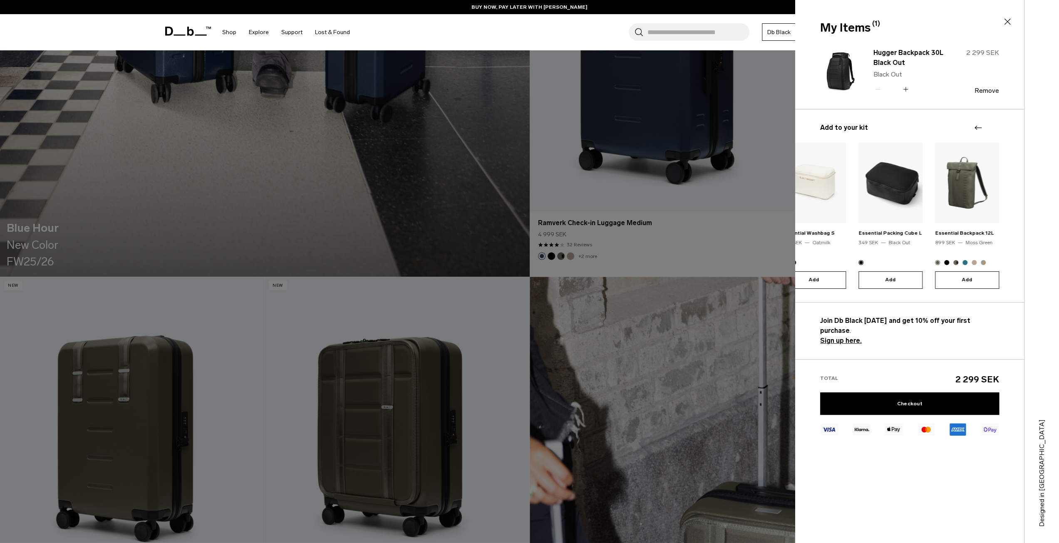
click at [996, 125] on div at bounding box center [985, 128] width 25 height 10
click at [929, 393] on link "Checkout" at bounding box center [909, 404] width 179 height 22
